Goal: Transaction & Acquisition: Purchase product/service

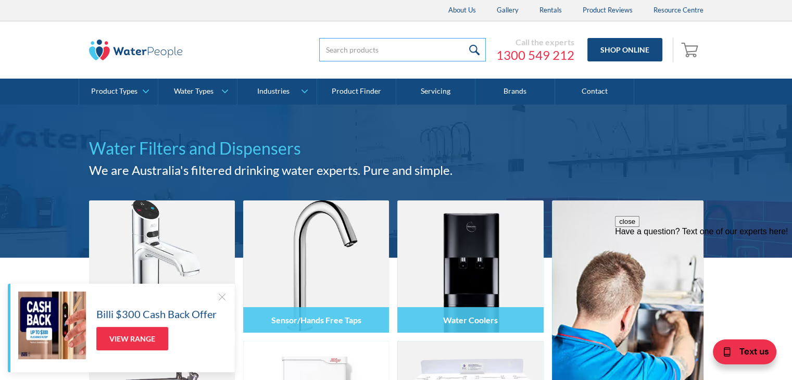
click at [381, 56] on input "search" at bounding box center [402, 49] width 167 height 23
type input "gas"
click at [463, 38] on input "submit" at bounding box center [474, 49] width 22 height 23
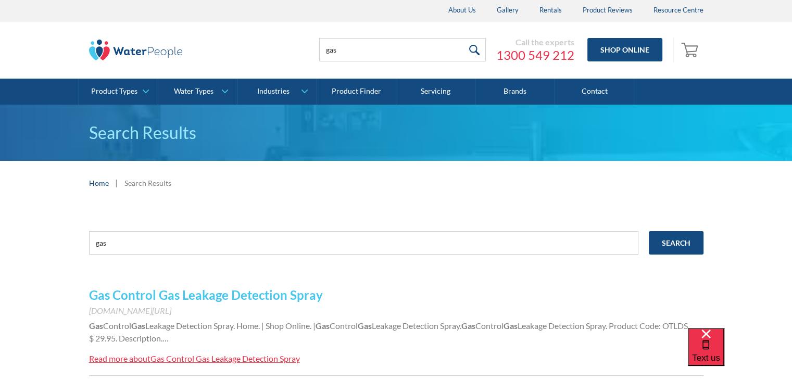
click at [473, 49] on input "submit" at bounding box center [474, 49] width 22 height 23
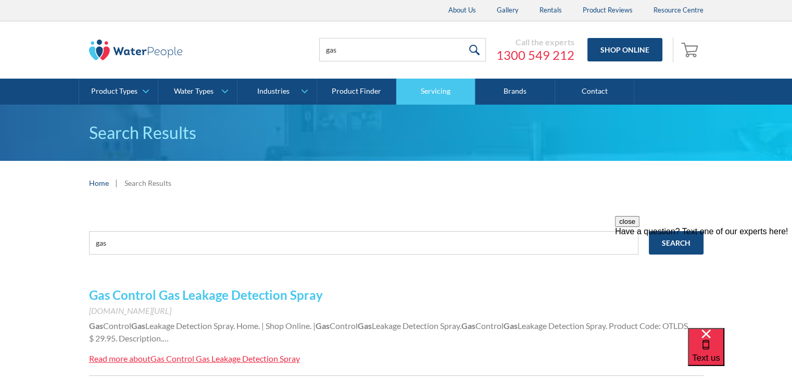
click at [433, 95] on link "Servicing" at bounding box center [435, 92] width 79 height 26
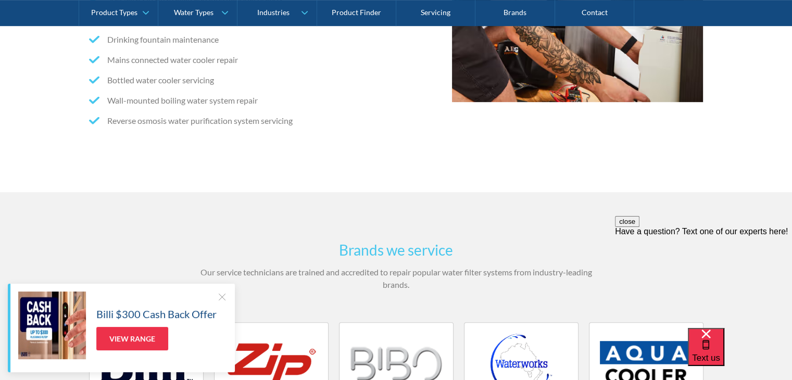
scroll to position [469, 0]
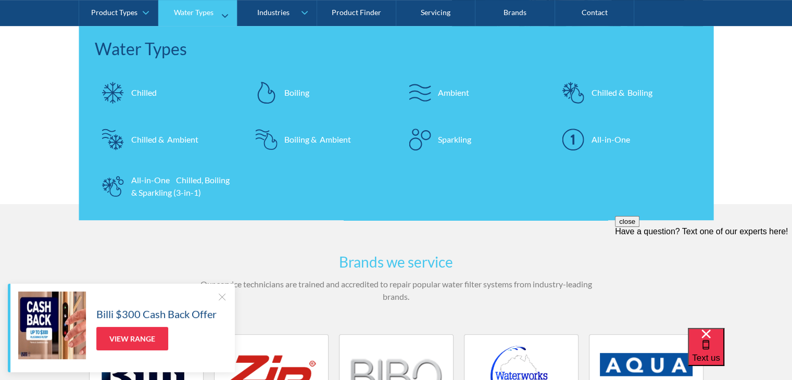
click at [451, 136] on div "Sparkling" at bounding box center [454, 139] width 33 height 12
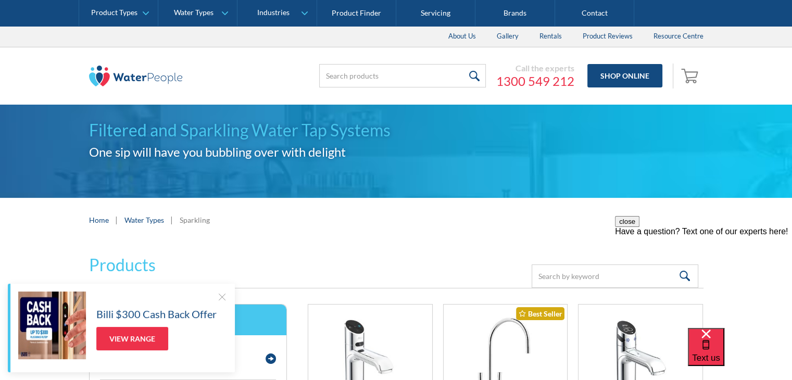
click at [221, 294] on div at bounding box center [222, 297] width 10 height 10
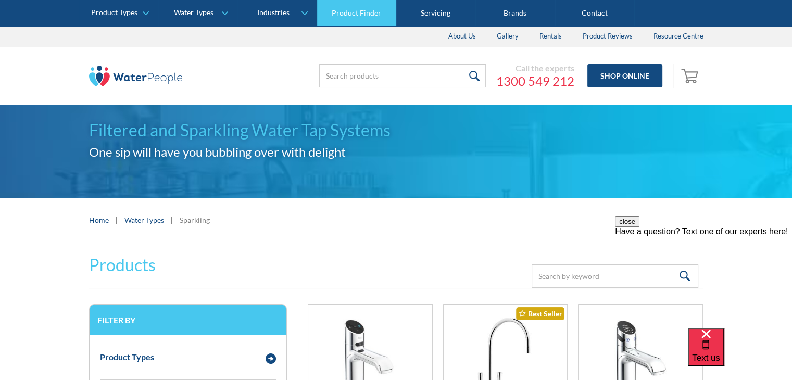
click at [362, 19] on link "Product Finder" at bounding box center [356, 13] width 79 height 26
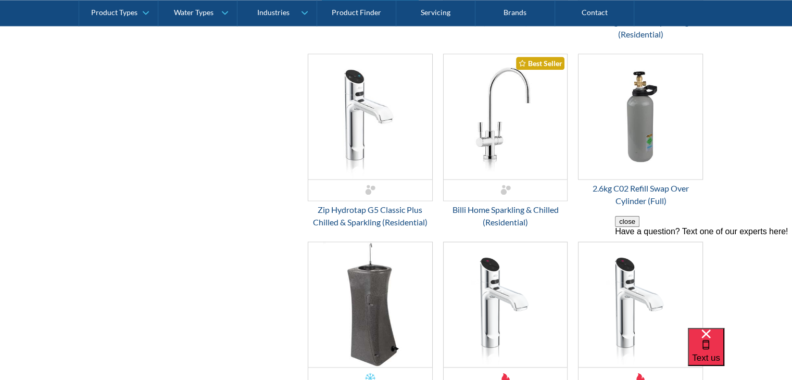
scroll to position [1354, 0]
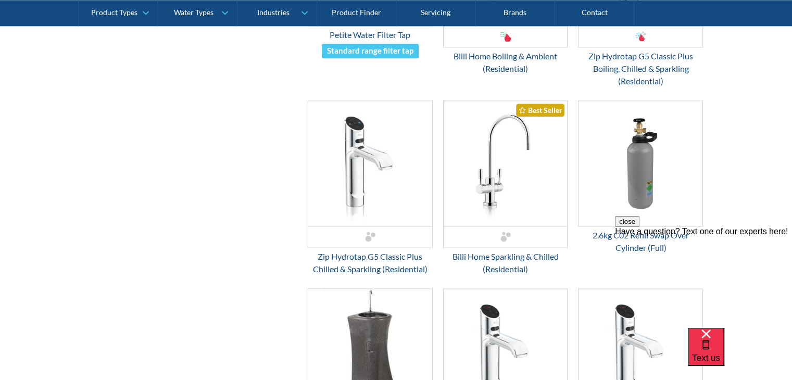
click at [658, 236] on div "close Have a question? Text one of our experts here!" at bounding box center [703, 226] width 177 height 20
click at [646, 236] on div "close Have a question? Text one of our experts here!" at bounding box center [703, 226] width 177 height 20
click at [601, 246] on div "2.6kg C02 Refill Swap Over Cylinder (Full)" at bounding box center [640, 241] width 125 height 25
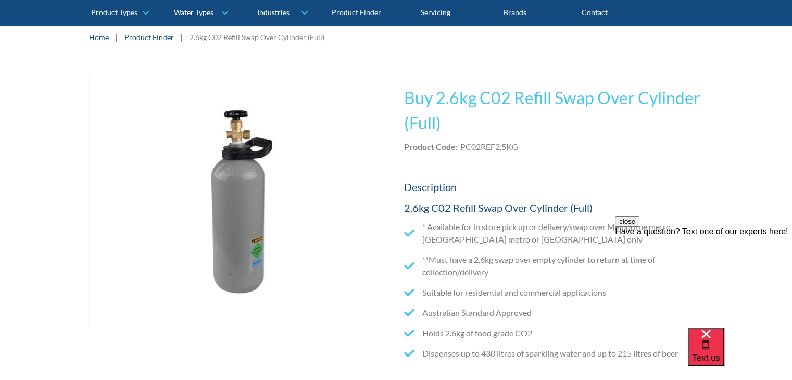
scroll to position [364, 0]
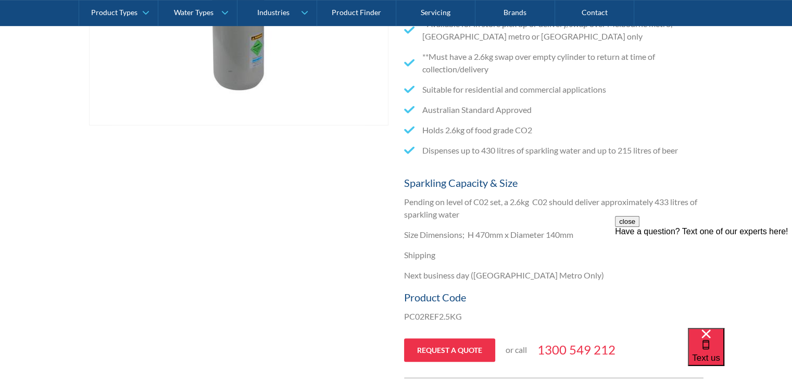
click at [639, 227] on button "close" at bounding box center [627, 221] width 24 height 11
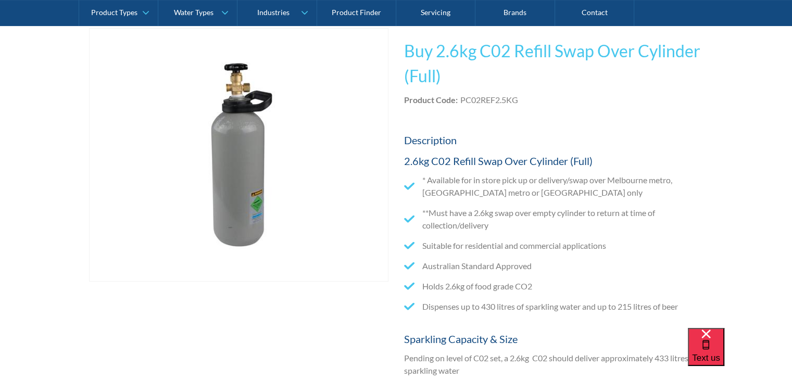
scroll to position [156, 0]
